Goal: Transaction & Acquisition: Book appointment/travel/reservation

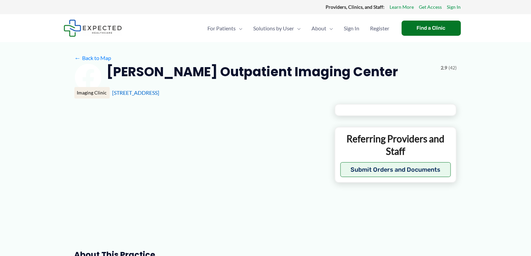
type input "**********"
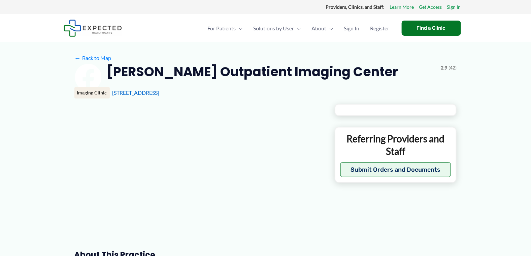
type input "**********"
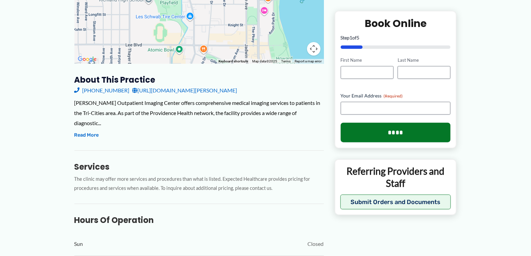
scroll to position [134, 0]
